Goal: Task Accomplishment & Management: Use online tool/utility

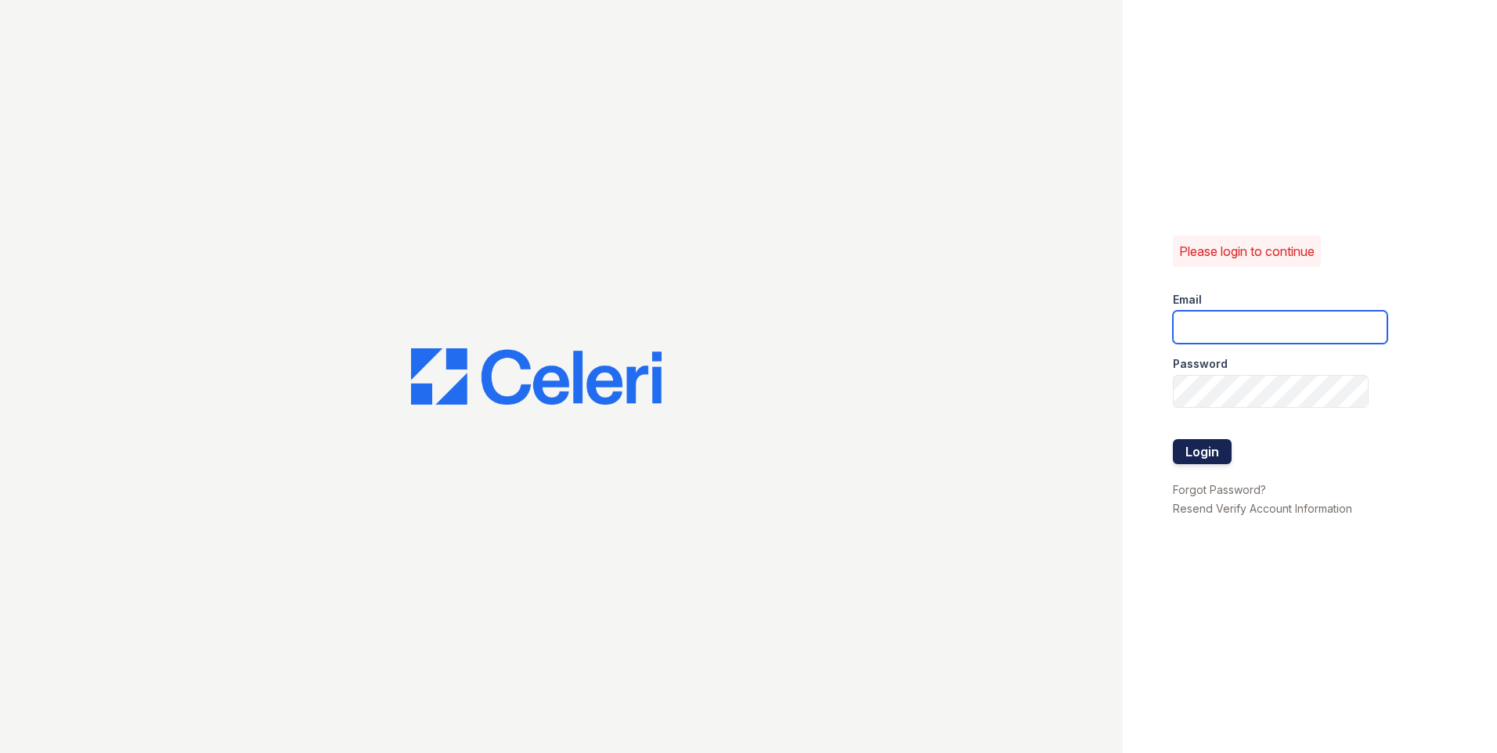
type input "[DOMAIN_NAME][EMAIL_ADDRESS][DOMAIN_NAME]"
click at [1218, 453] on button "Login" at bounding box center [1202, 451] width 59 height 25
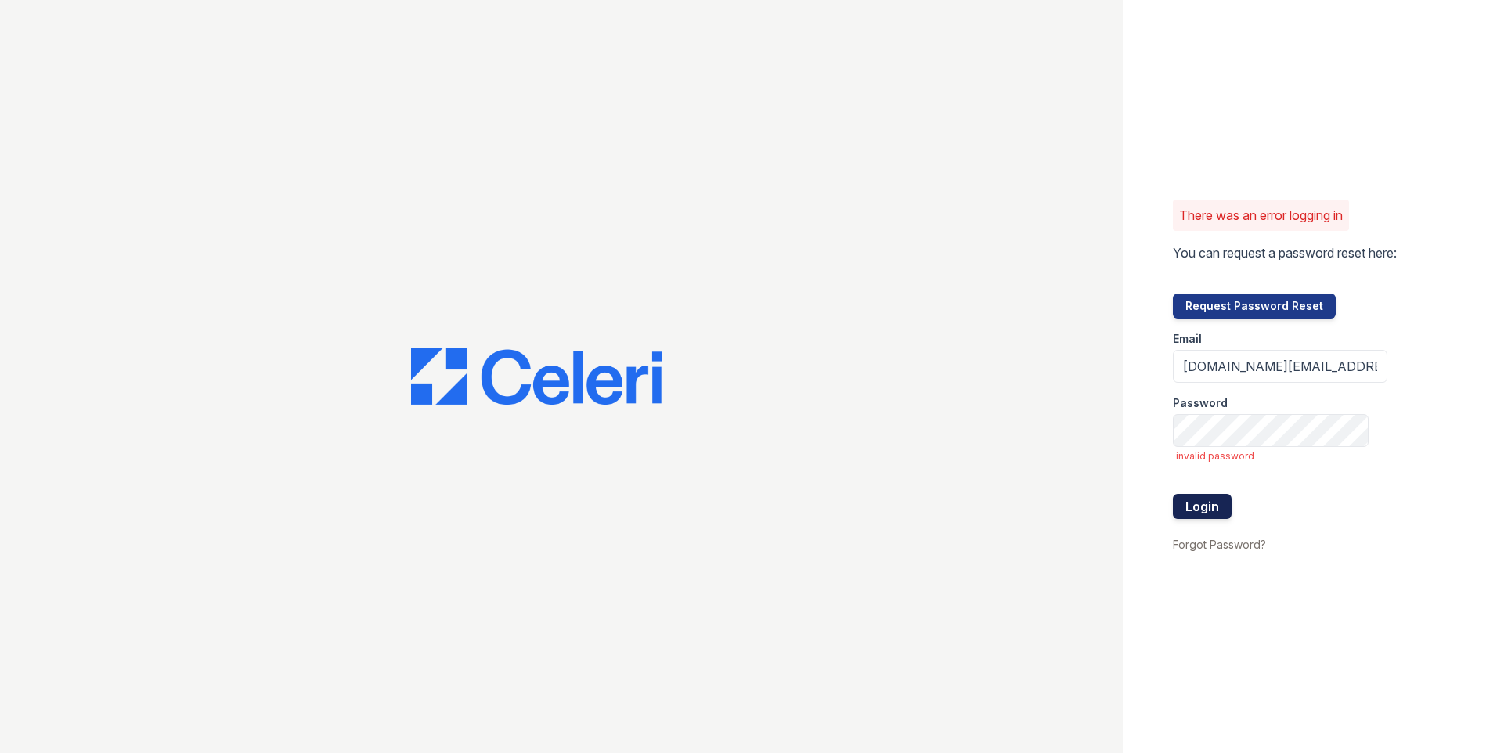
click at [1218, 510] on button "Login" at bounding box center [1202, 506] width 59 height 25
drag, startPoint x: 1252, startPoint y: 363, endPoint x: 1396, endPoint y: 418, distance: 153.4
click at [1396, 418] on div "There was an error logging in You can request a password reset here: Request Pa…" at bounding box center [1310, 376] width 374 height 753
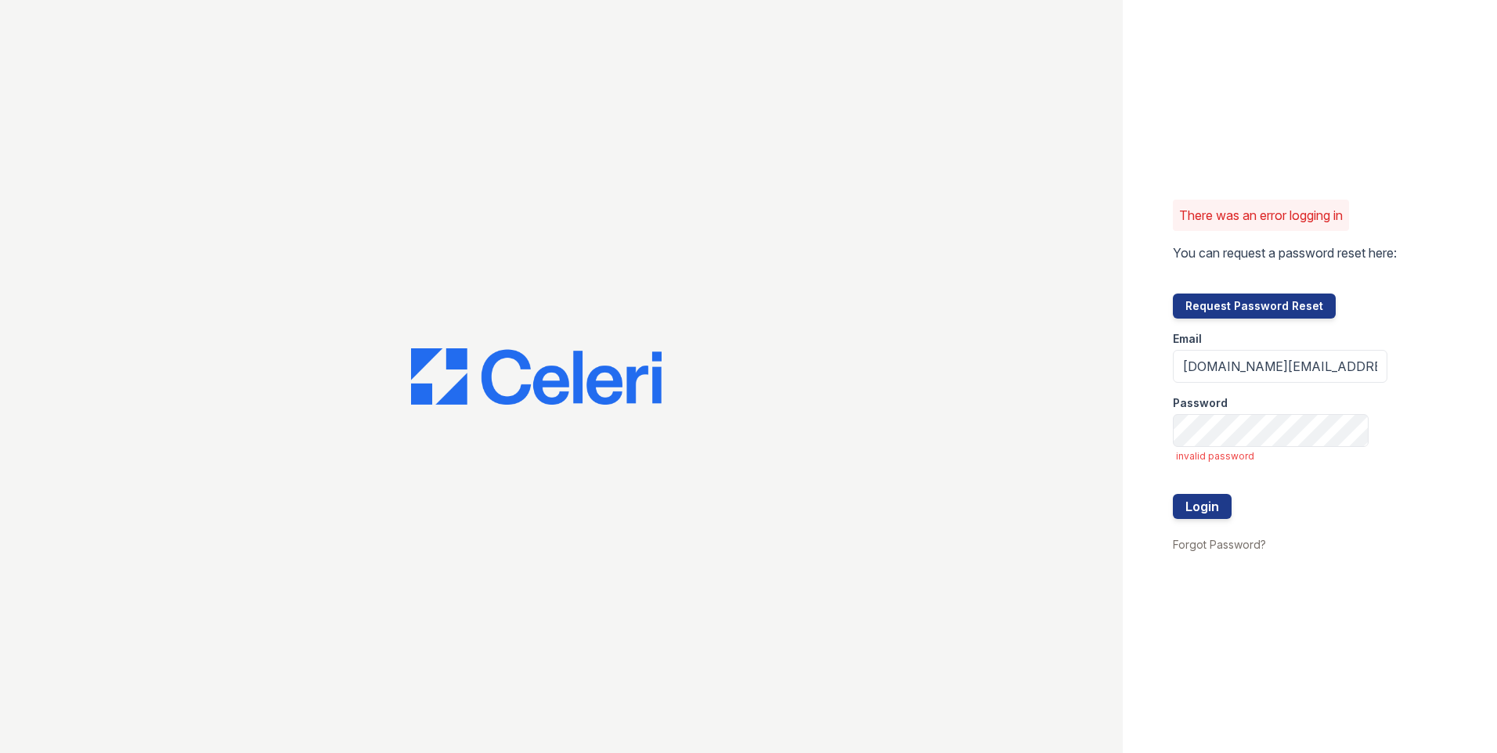
click at [1401, 352] on div "There was an error logging in You can request a password reset here: Request Pa…" at bounding box center [1310, 376] width 374 height 753
drag, startPoint x: 1203, startPoint y: 368, endPoint x: 1377, endPoint y: 414, distance: 179.9
click at [1377, 414] on div "There was an error logging in You can request a password reset here: Request Pa…" at bounding box center [1310, 376] width 374 height 753
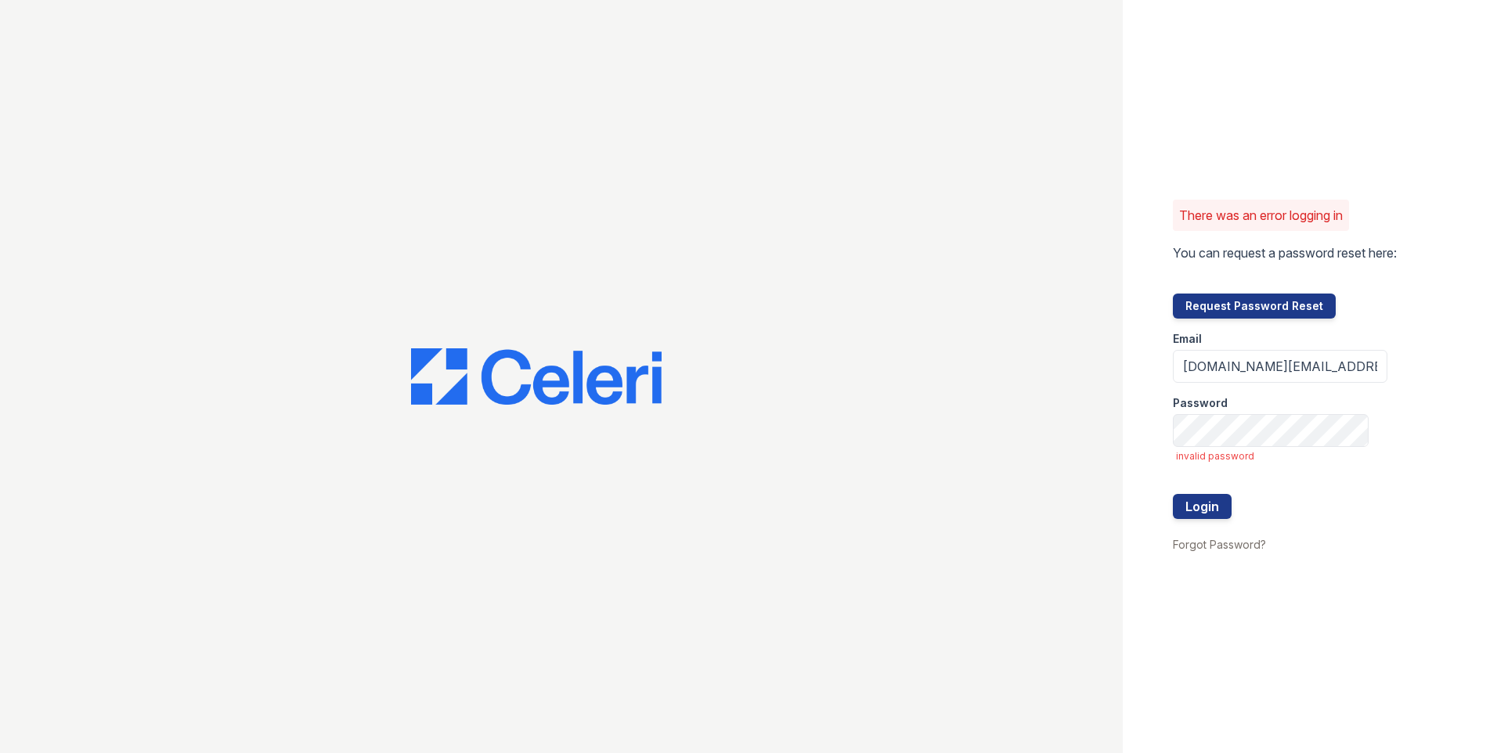
click at [1407, 345] on div "There was an error logging in You can request a password reset here: Request Pa…" at bounding box center [1310, 376] width 374 height 753
click at [1205, 510] on button "Login" at bounding box center [1202, 506] width 59 height 25
click at [1173, 494] on button "Login" at bounding box center [1202, 506] width 59 height 25
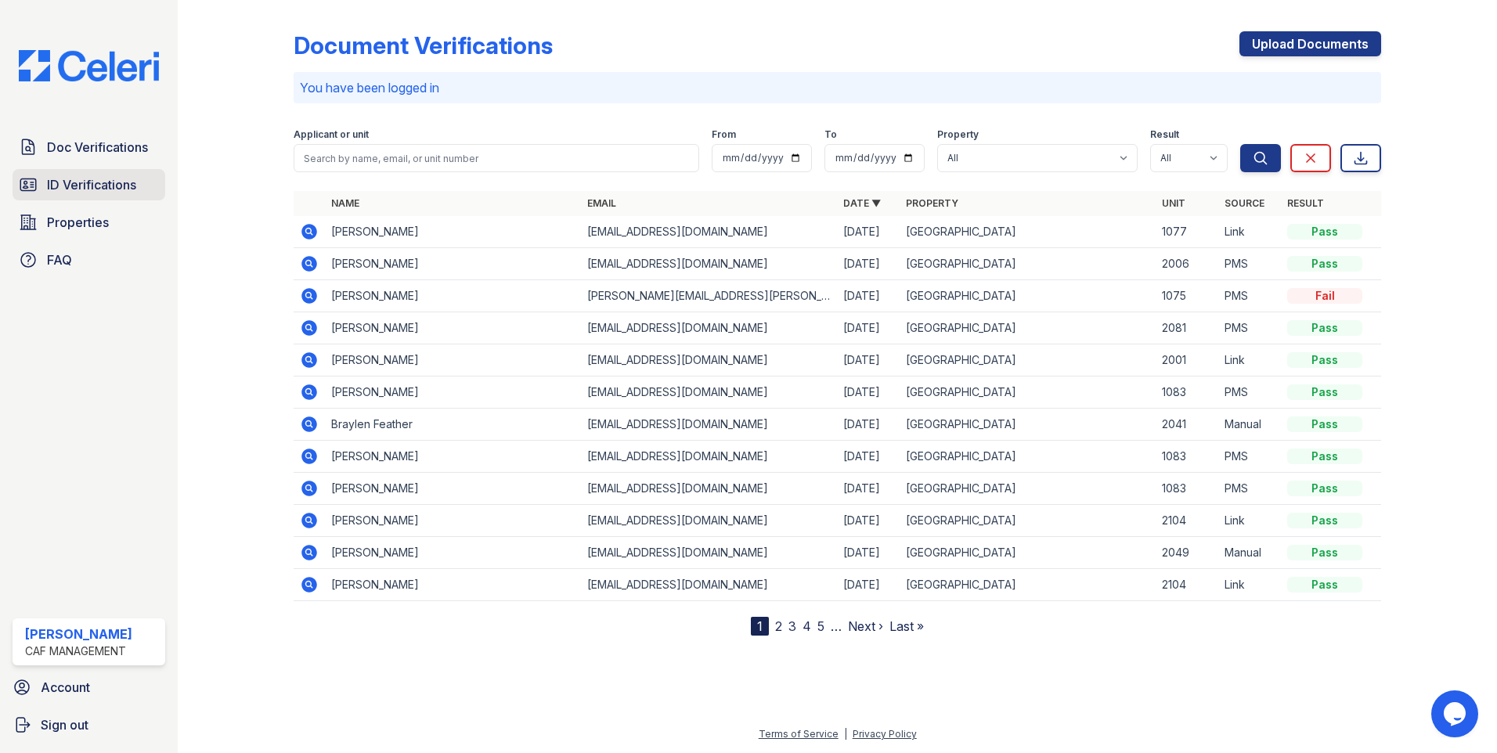
click at [125, 186] on span "ID Verifications" at bounding box center [91, 184] width 89 height 19
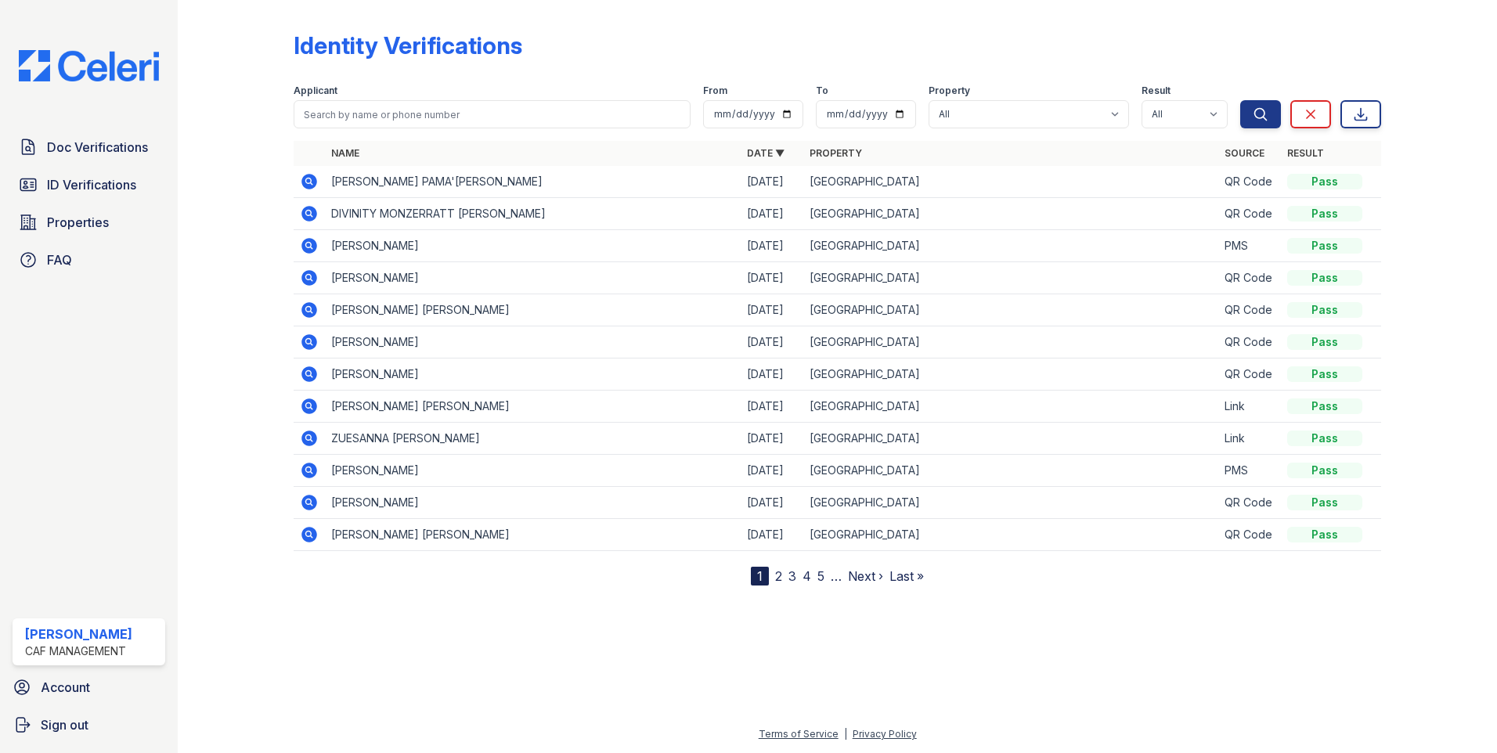
click at [316, 443] on icon at bounding box center [309, 438] width 19 height 19
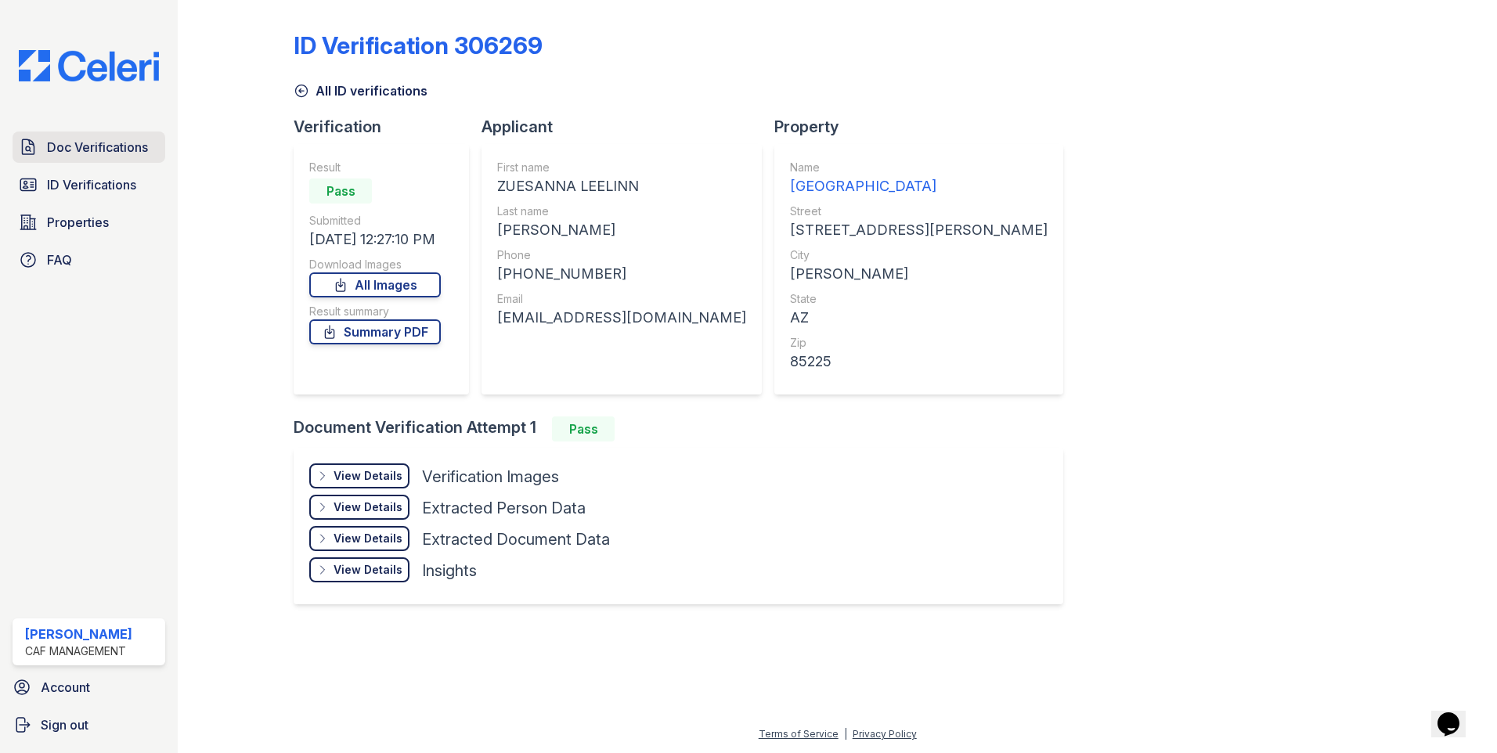
click at [98, 153] on span "Doc Verifications" at bounding box center [97, 147] width 101 height 19
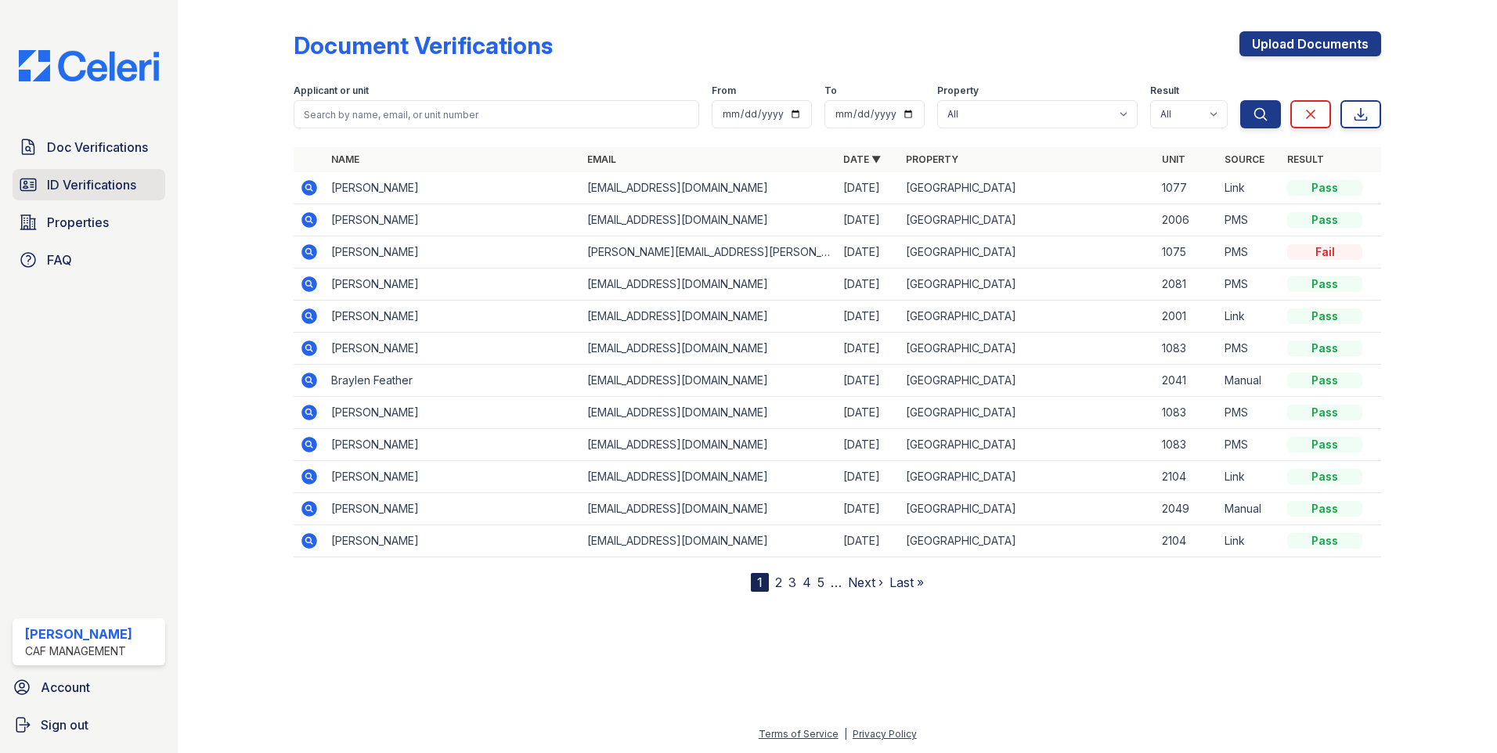
click at [111, 190] on span "ID Verifications" at bounding box center [91, 184] width 89 height 19
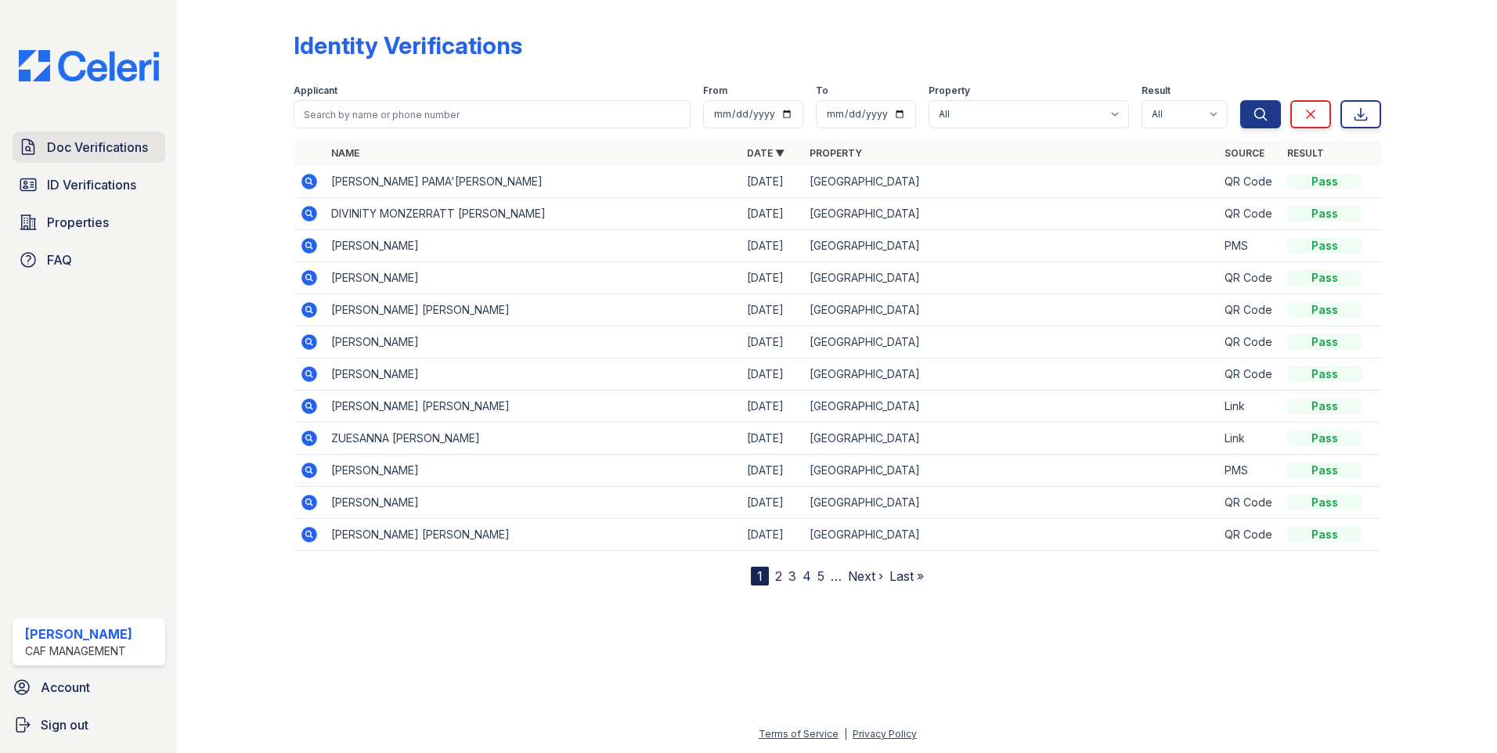
click at [56, 141] on span "Doc Verifications" at bounding box center [97, 147] width 101 height 19
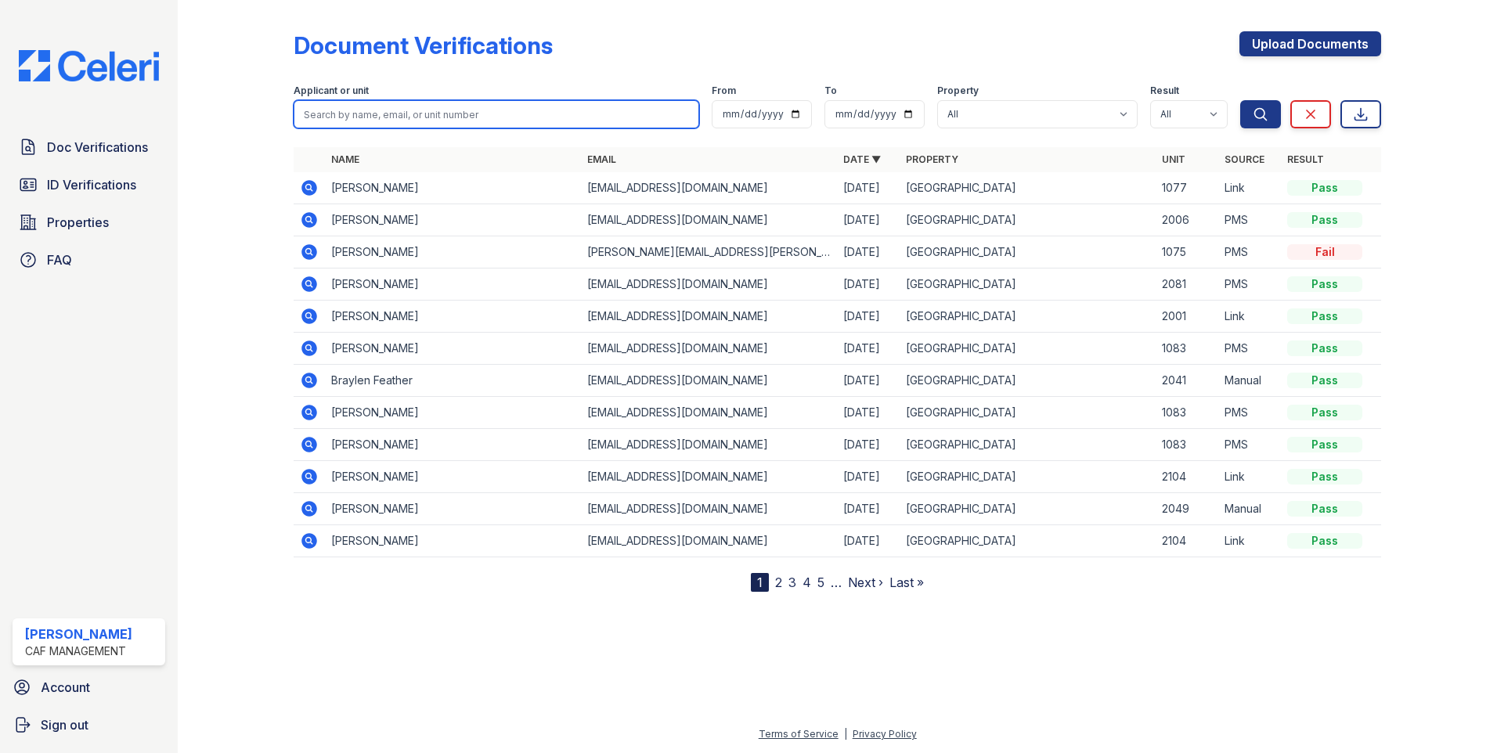
click at [434, 117] on input "search" at bounding box center [497, 114] width 406 height 28
click at [576, 60] on div "Document Verifications Upload Documents" at bounding box center [838, 51] width 1088 height 41
